Goal: Register for event/course

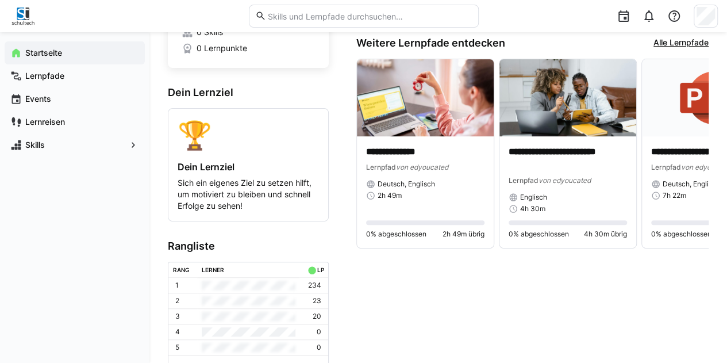
scroll to position [97, 0]
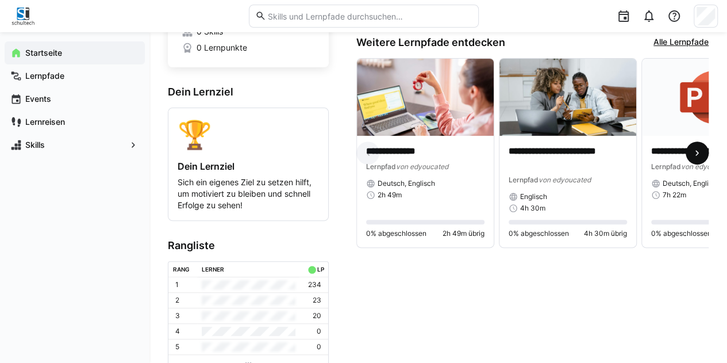
click at [705, 151] on span at bounding box center [697, 152] width 23 height 23
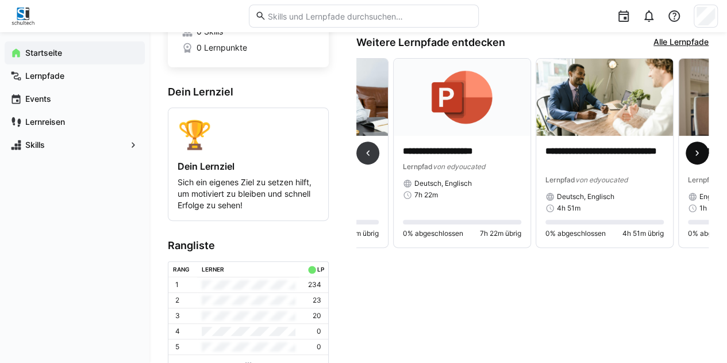
scroll to position [0, 285]
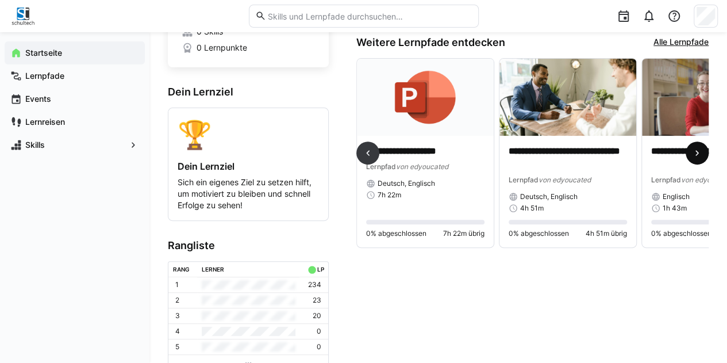
click at [705, 151] on span at bounding box center [697, 152] width 23 height 23
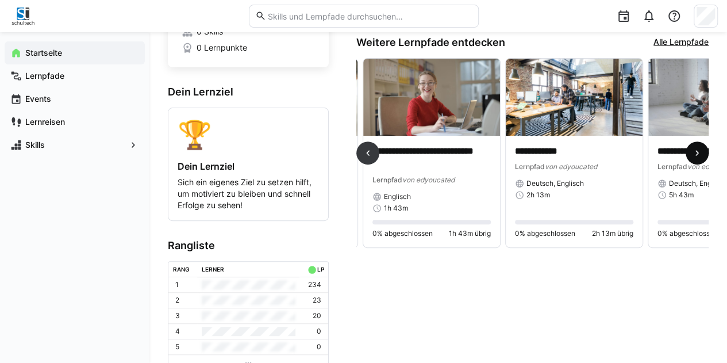
scroll to position [0, 570]
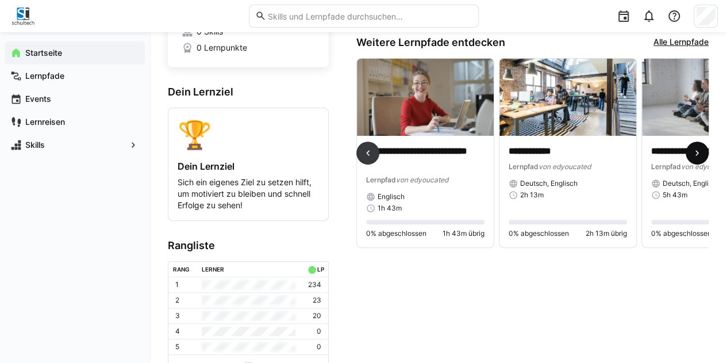
click at [705, 151] on span at bounding box center [697, 152] width 23 height 23
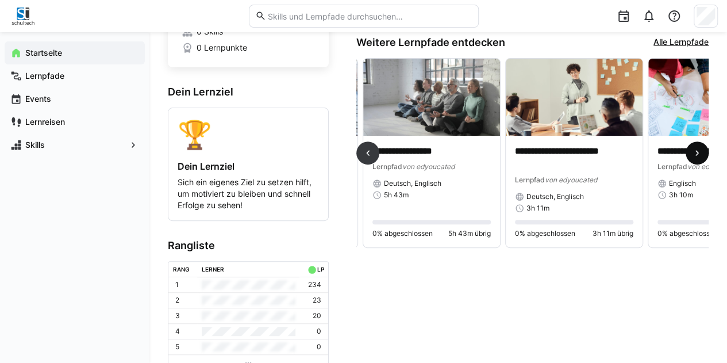
scroll to position [0, 855]
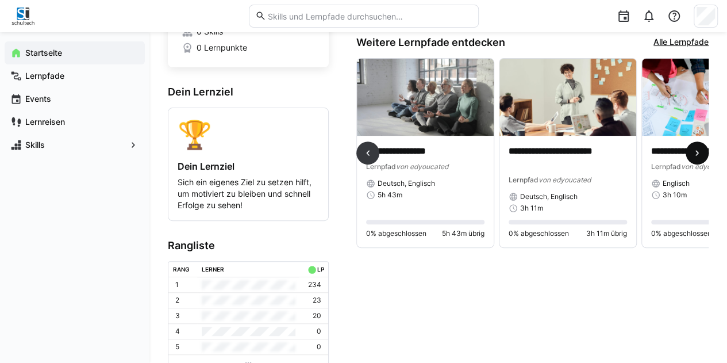
click at [705, 151] on span at bounding box center [697, 152] width 23 height 23
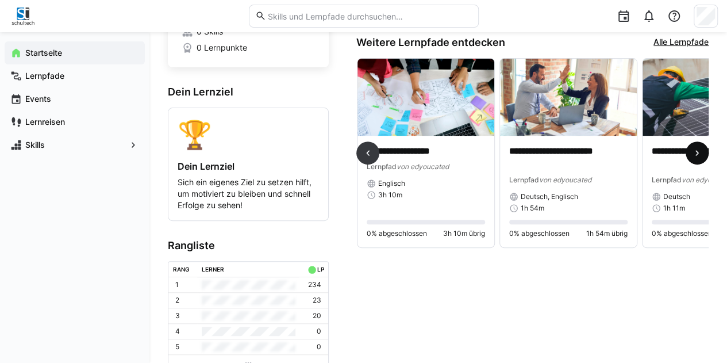
scroll to position [0, 1140]
click at [705, 151] on span at bounding box center [697, 152] width 23 height 23
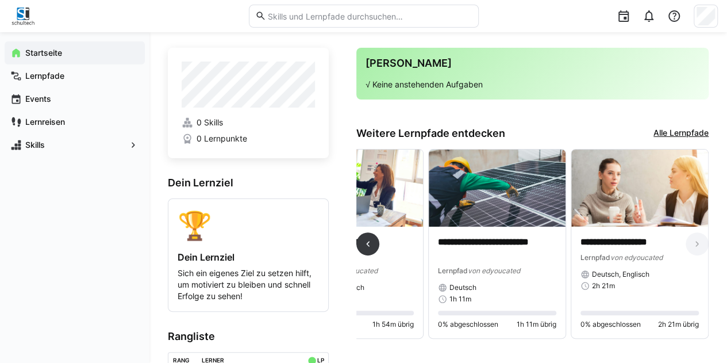
scroll to position [7, 0]
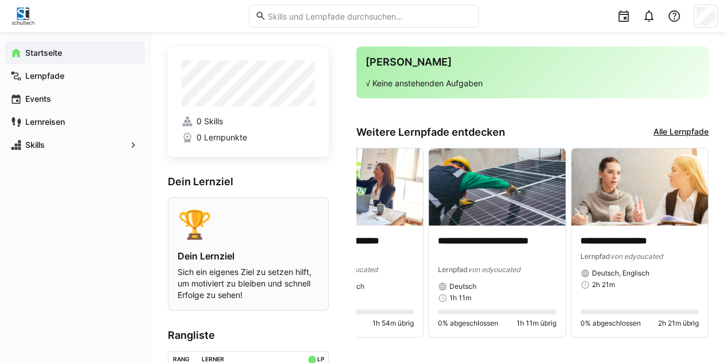
click at [255, 268] on p "Sich ein eigenes Ziel zu setzen hilft, um motiviert zu bleiben und schnell Erfo…" at bounding box center [248, 283] width 141 height 34
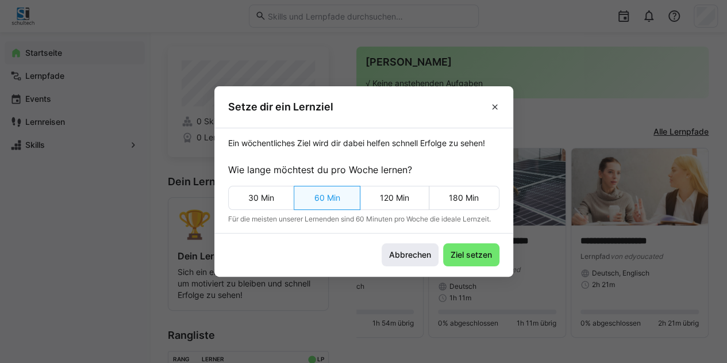
click at [407, 250] on span "Abbrechen" at bounding box center [409, 254] width 45 height 11
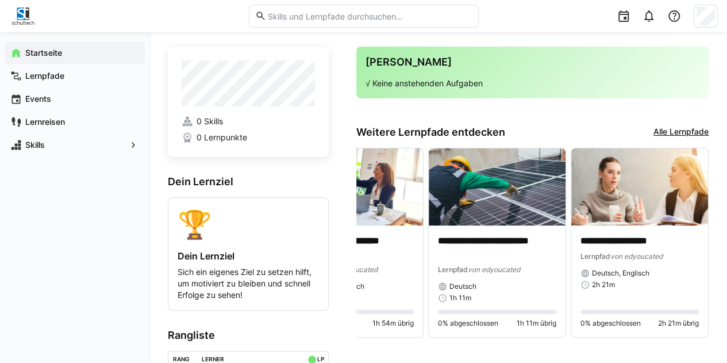
click at [663, 128] on link "Alle Lernpfade" at bounding box center [680, 132] width 55 height 13
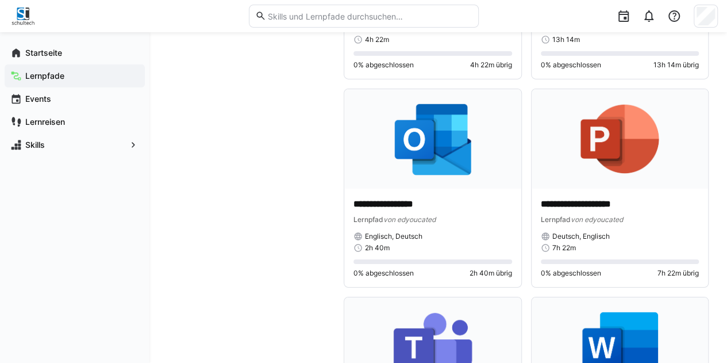
scroll to position [4064, 0]
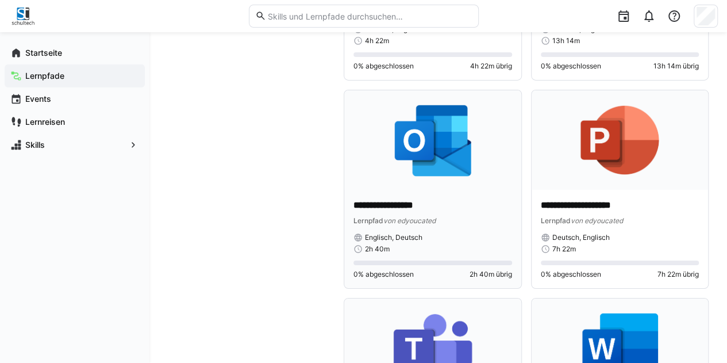
click at [456, 204] on p "**********" at bounding box center [432, 205] width 159 height 13
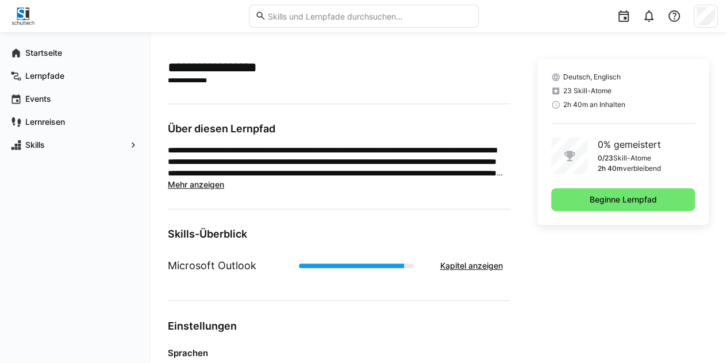
scroll to position [250, 0]
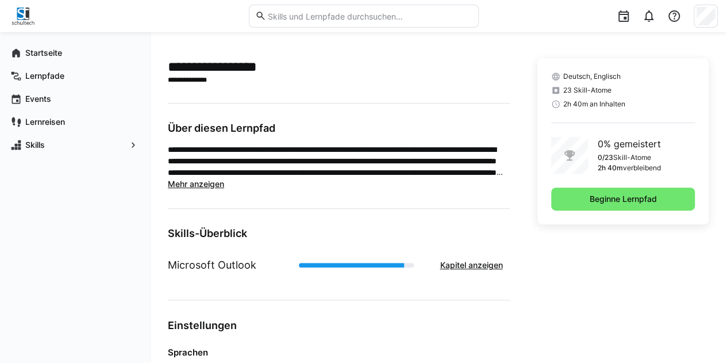
click at [216, 181] on span "Mehr anzeigen" at bounding box center [196, 184] width 56 height 10
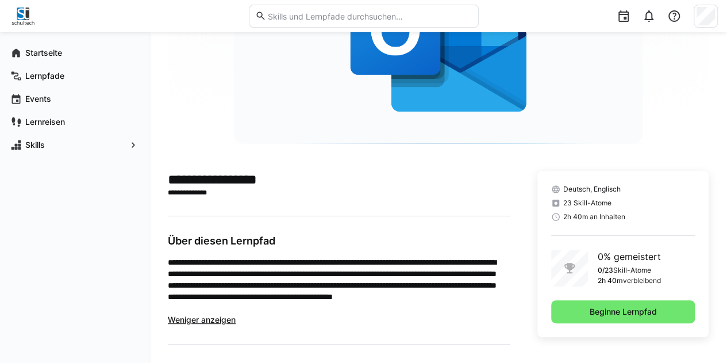
scroll to position [0, 0]
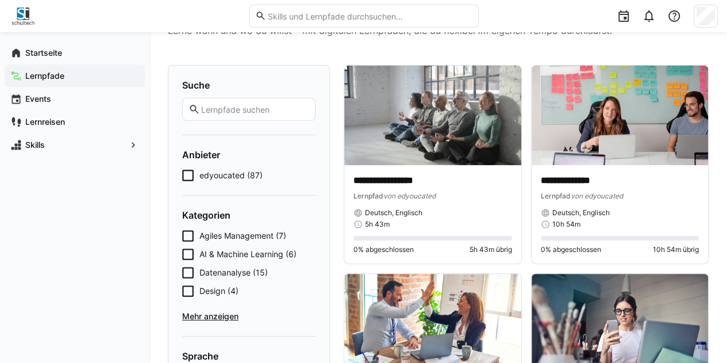
scroll to position [47, 0]
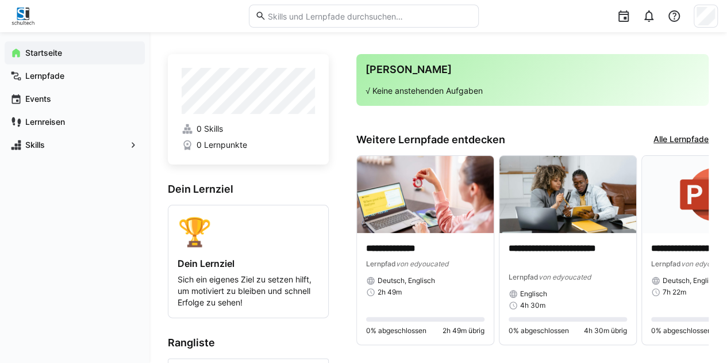
click at [679, 138] on link "Alle Lernpfade" at bounding box center [680, 139] width 55 height 13
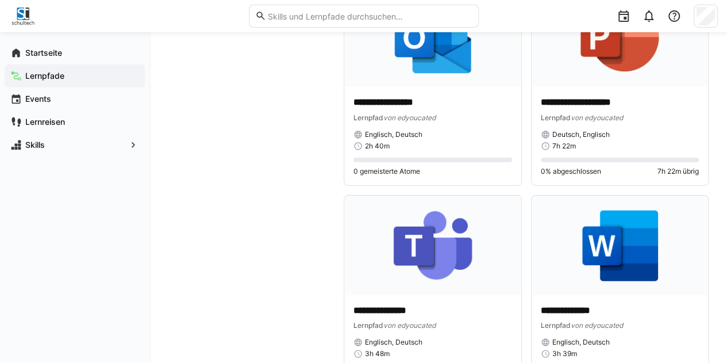
scroll to position [4168, 0]
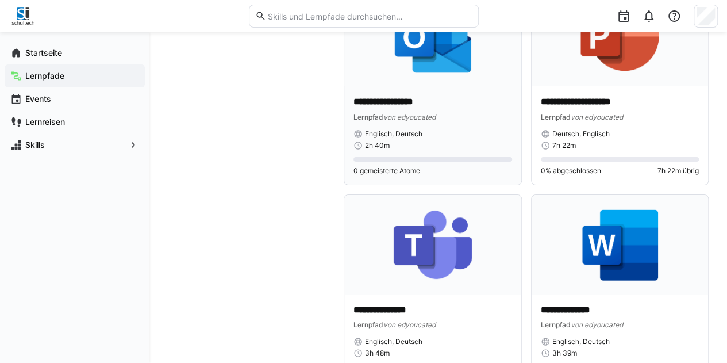
click at [403, 106] on div "**********" at bounding box center [432, 108] width 159 height 27
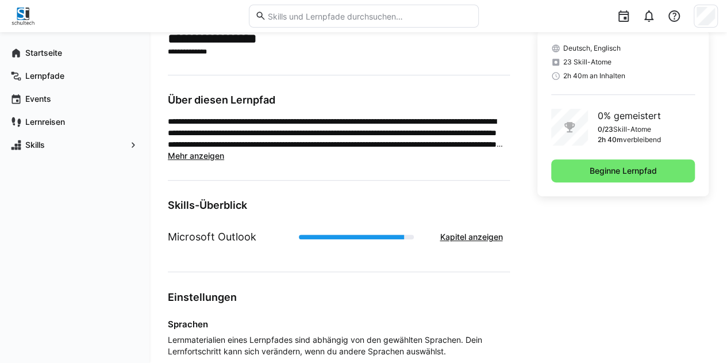
scroll to position [279, 0]
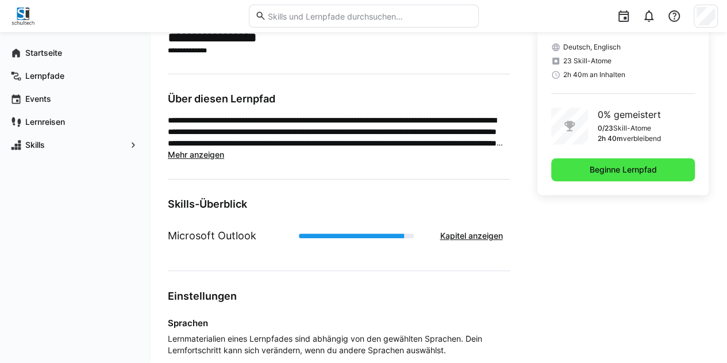
click at [618, 167] on span "Beginne Lernpfad" at bounding box center [623, 169] width 71 height 11
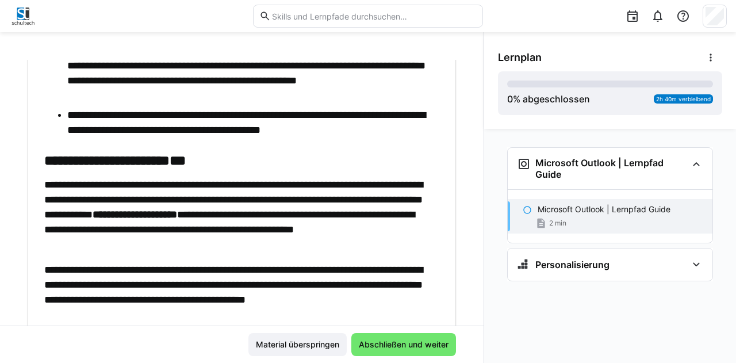
scroll to position [534, 0]
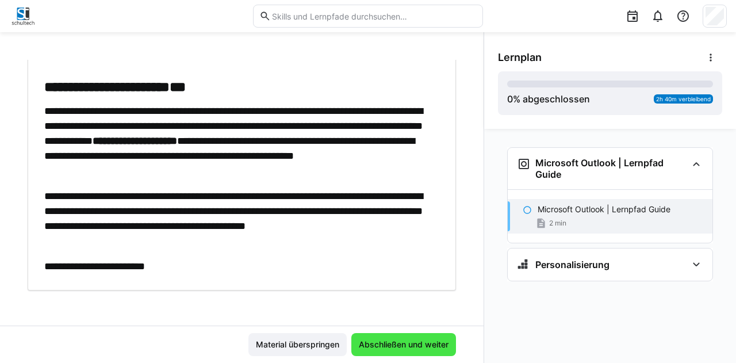
click at [397, 343] on span "Abschließen und weiter" at bounding box center [403, 343] width 93 height 11
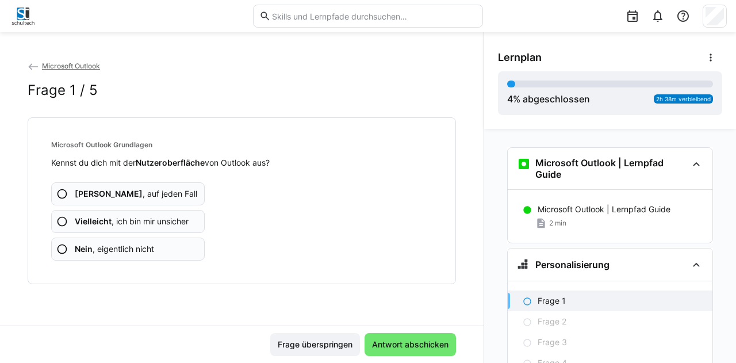
click at [62, 219] on eds-icon at bounding box center [61, 221] width 11 height 11
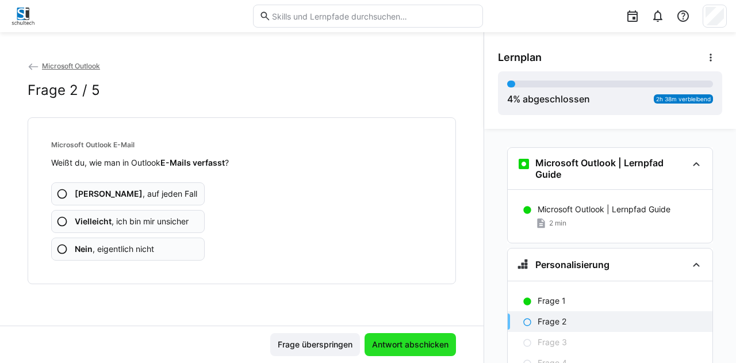
click at [377, 340] on span "Antwort abschicken" at bounding box center [410, 343] width 80 height 11
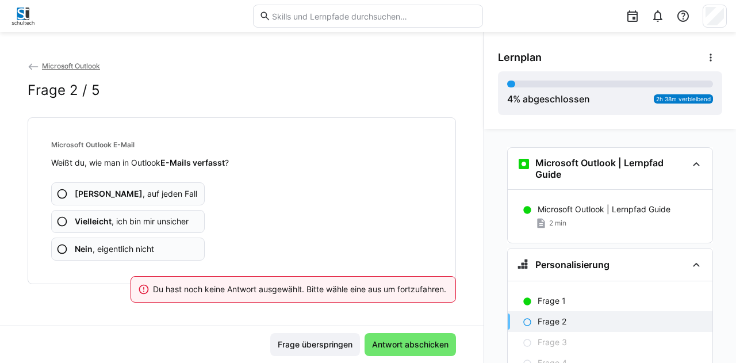
click at [60, 218] on eds-icon at bounding box center [61, 221] width 11 height 11
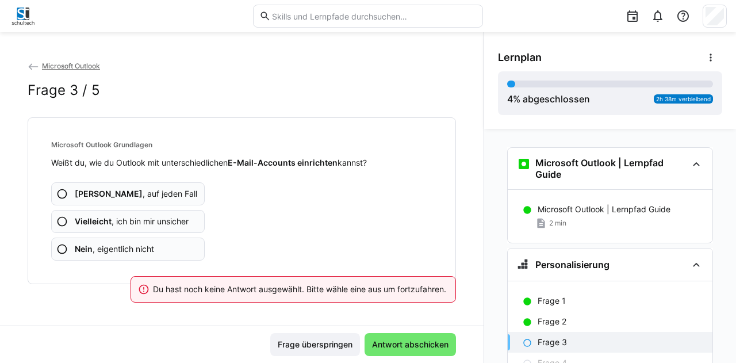
click at [63, 191] on eds-icon at bounding box center [61, 193] width 11 height 11
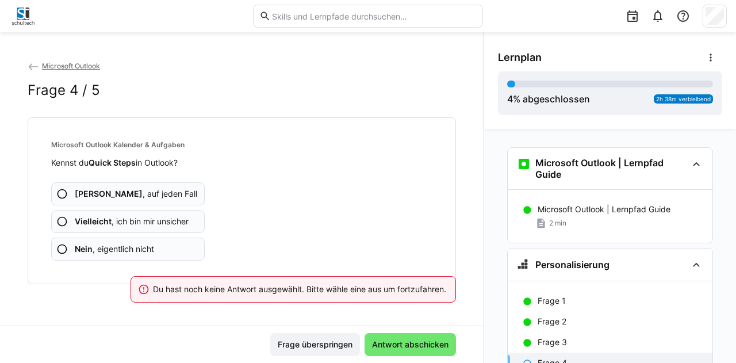
click at [62, 248] on eds-icon at bounding box center [61, 248] width 11 height 11
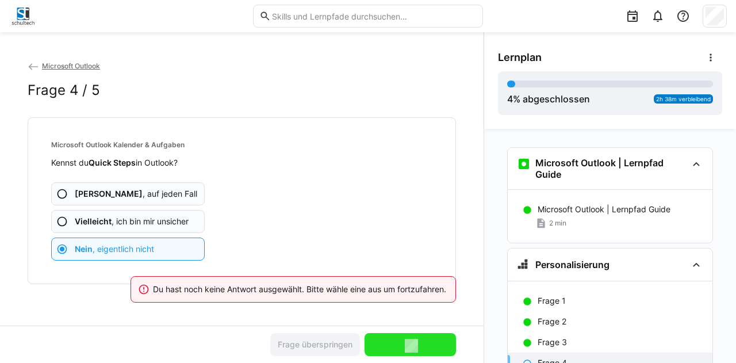
click at [62, 248] on eds-icon at bounding box center [61, 248] width 11 height 11
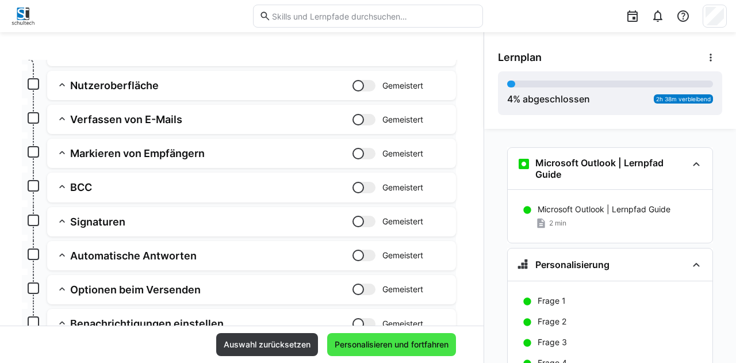
scroll to position [212, 0]
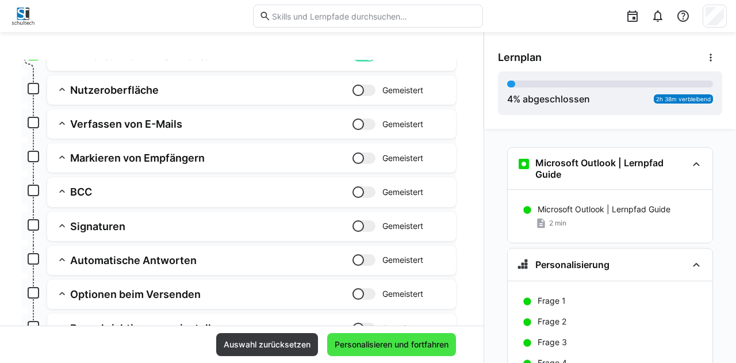
click at [371, 343] on span "Personalisieren und fortfahren" at bounding box center [391, 343] width 117 height 11
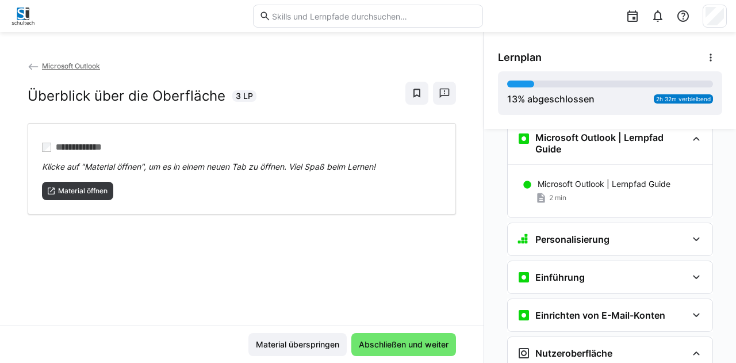
scroll to position [0, 0]
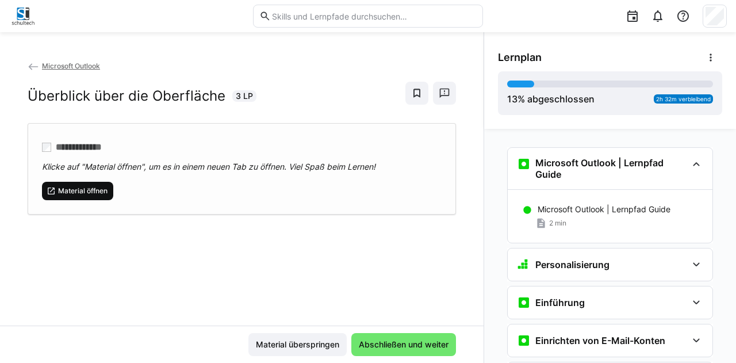
click at [86, 186] on span "Material öffnen" at bounding box center [83, 190] width 52 height 9
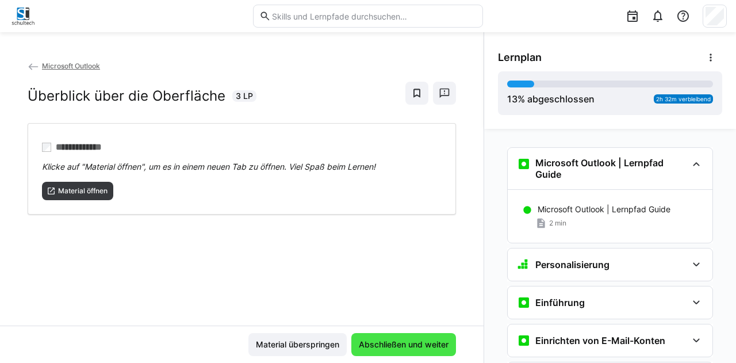
click at [384, 347] on span "Abschließen und weiter" at bounding box center [403, 343] width 93 height 11
